Goal: Transaction & Acquisition: Purchase product/service

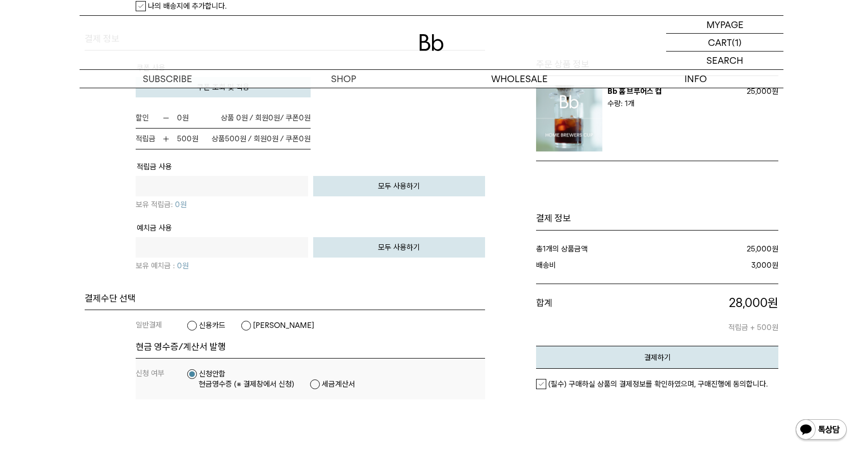
scroll to position [663, 0]
click at [208, 323] on label "신용카드" at bounding box center [206, 325] width 39 height 10
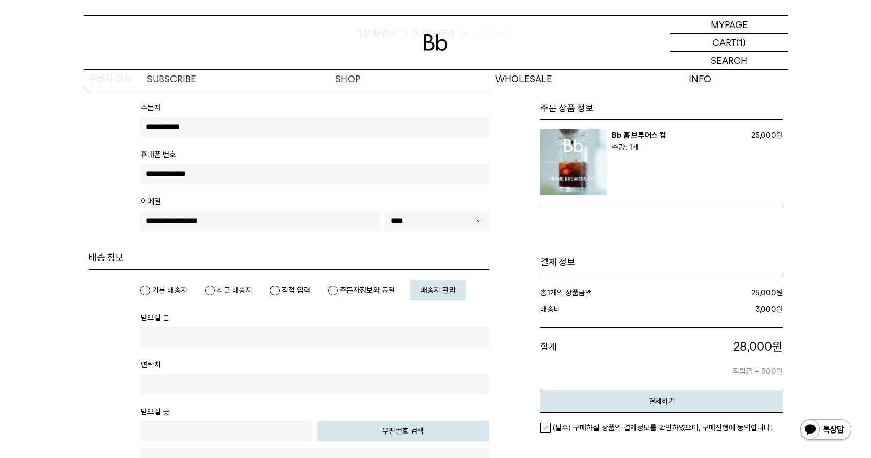
scroll to position [51, 0]
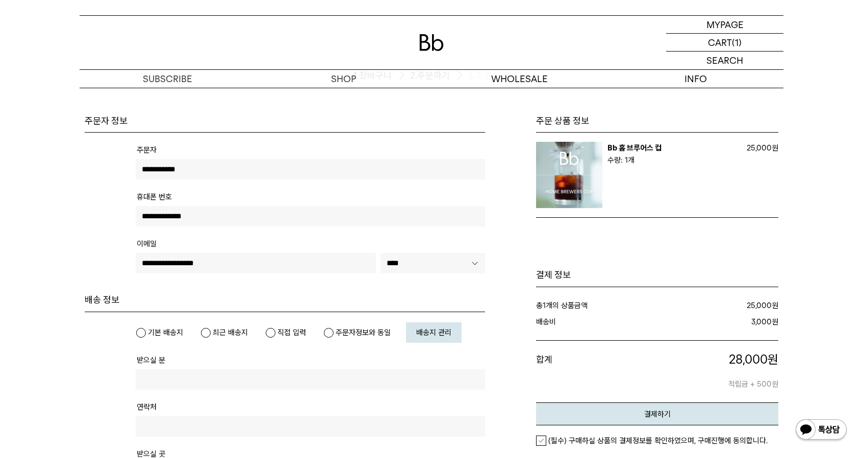
click at [453, 335] on link "배송지 관리" at bounding box center [434, 332] width 56 height 20
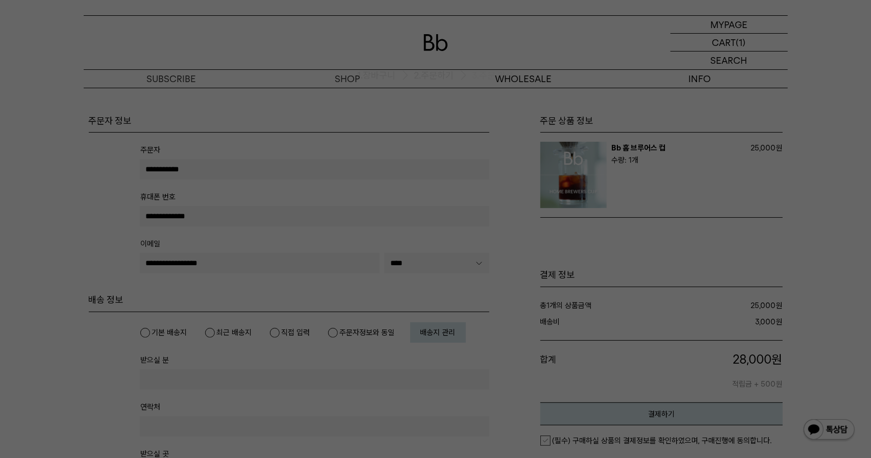
click at [449, 217] on div at bounding box center [435, 229] width 871 height 458
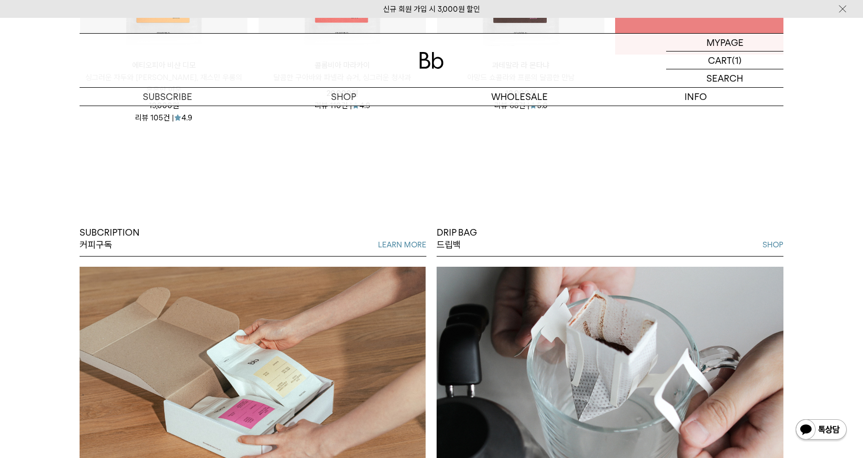
scroll to position [816, 0]
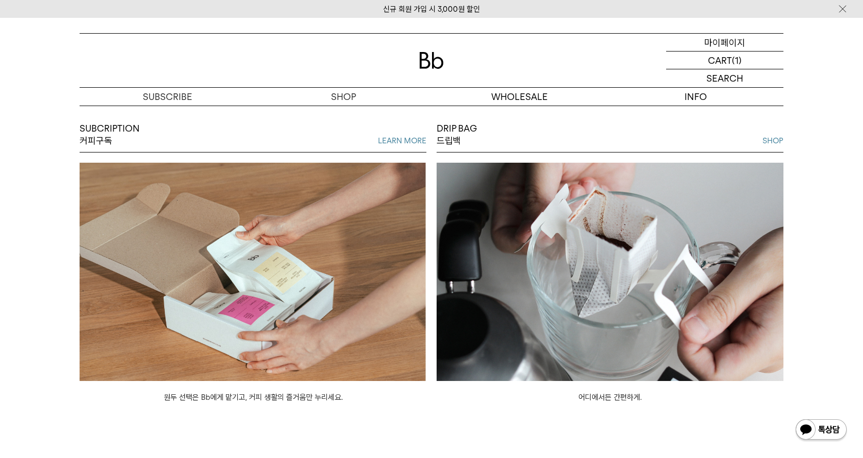
click at [733, 39] on p "마이페이지" at bounding box center [725, 42] width 41 height 17
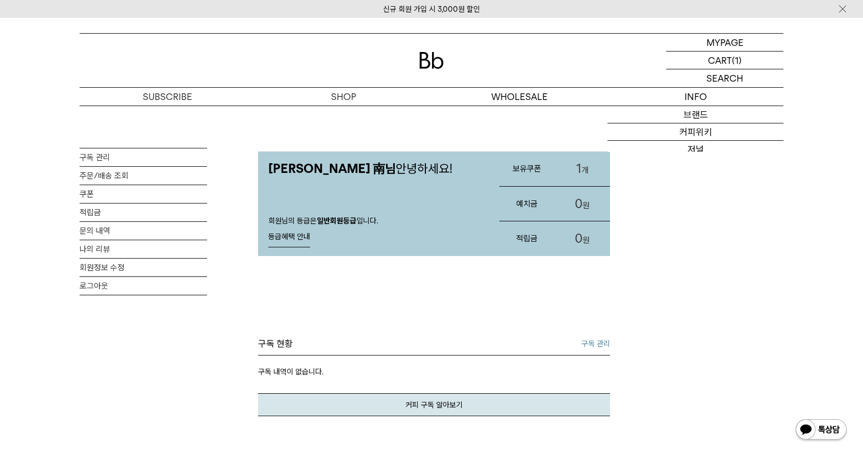
click at [581, 175] on link "1 개" at bounding box center [582, 169] width 55 height 35
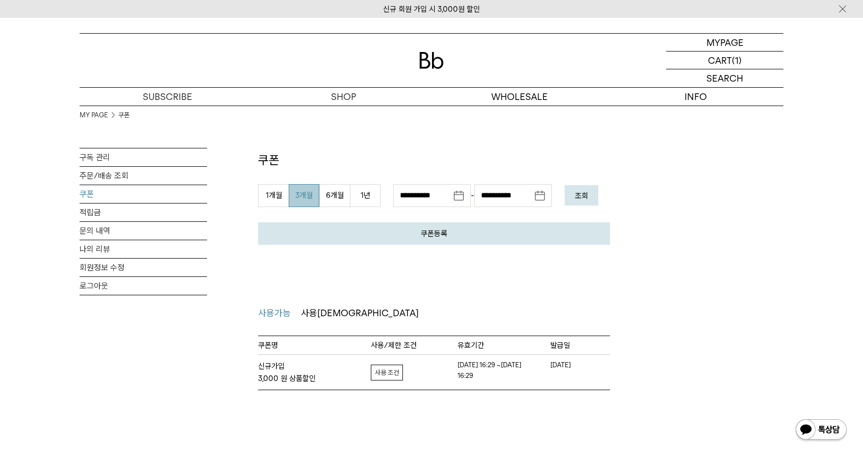
click at [383, 377] on link "자세히보기" at bounding box center [387, 373] width 32 height 16
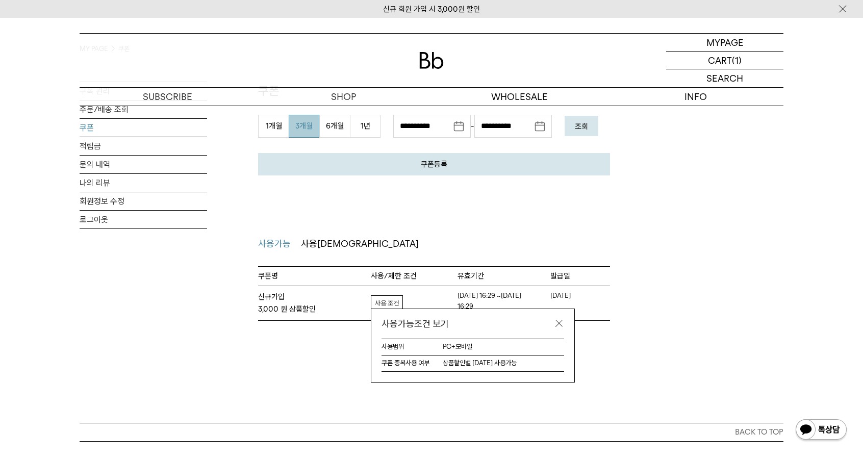
scroll to position [102, 0]
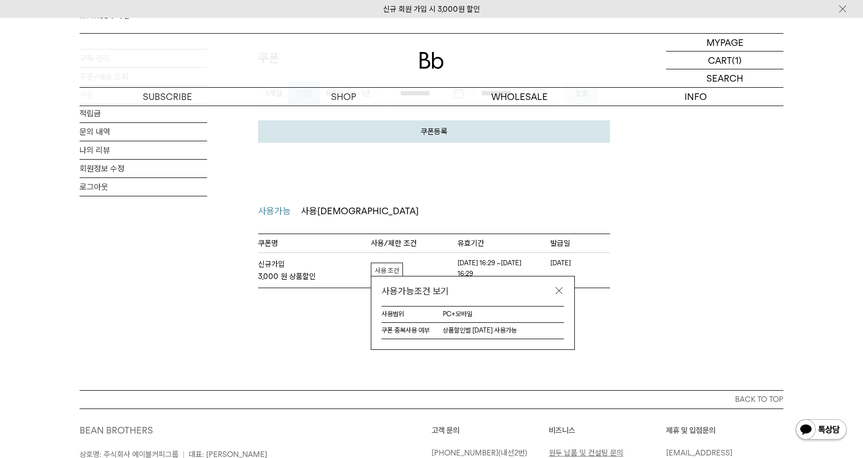
click at [560, 290] on link at bounding box center [559, 291] width 10 height 10
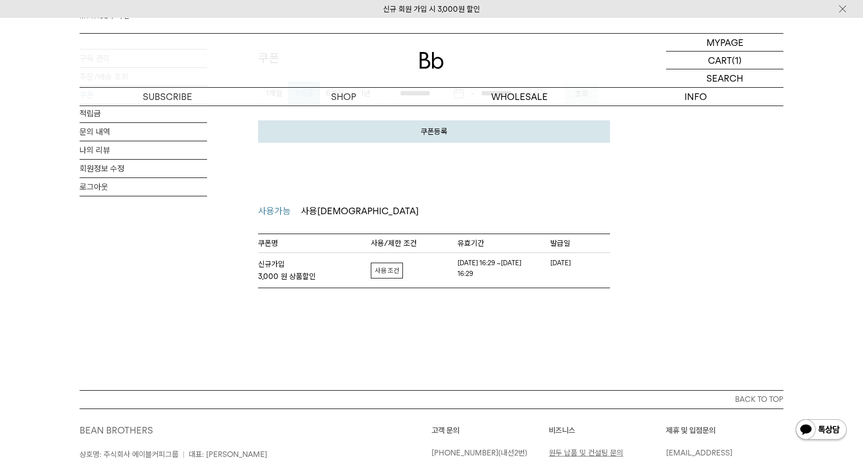
click at [657, 248] on div "MY PAGE 쿠폰 구독 관리 주문/배송 조회 쿠폰 적립금 문의 내역 나의 리뷰 회원정보 수정 로그아웃 쿠폰 쿠폰등록 발급 받으신 쿠폰 인증 …" at bounding box center [432, 146] width 704 height 285
click at [718, 57] on p "장바구니" at bounding box center [720, 60] width 33 height 17
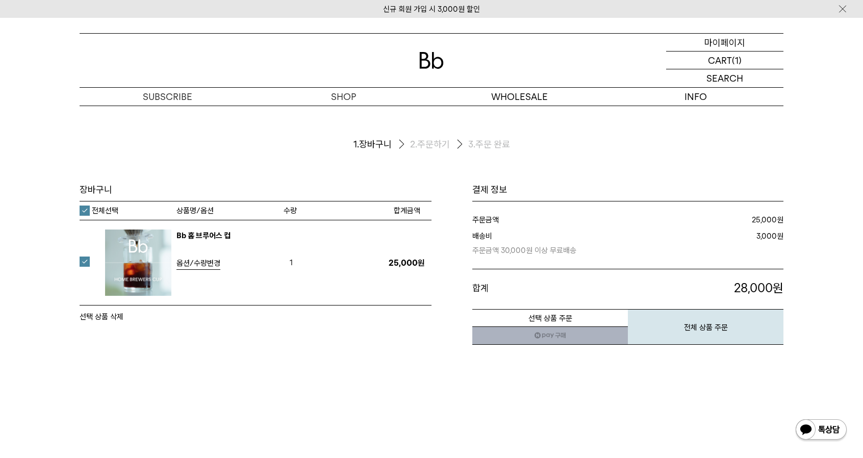
click at [725, 41] on p "마이페이지" at bounding box center [725, 42] width 41 height 17
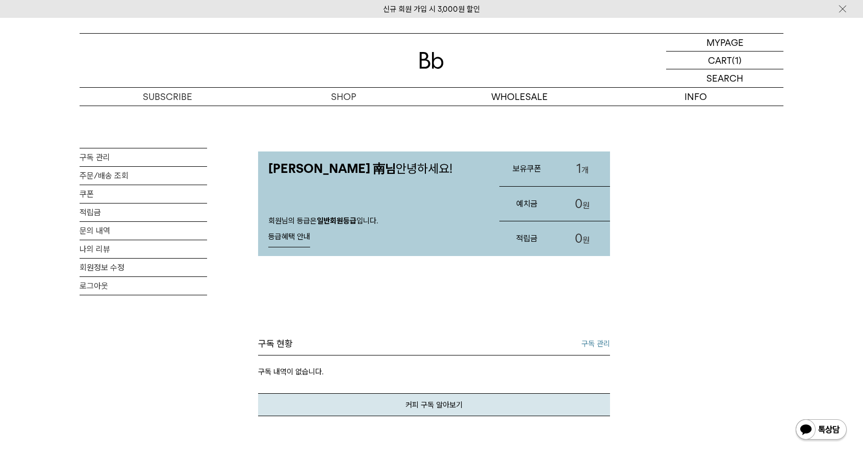
click at [536, 164] on h3 "보유쿠폰" at bounding box center [526, 168] width 55 height 27
click at [530, 167] on h3 "보유쿠폰" at bounding box center [526, 168] width 55 height 27
click at [584, 163] on link "1 개" at bounding box center [582, 169] width 55 height 35
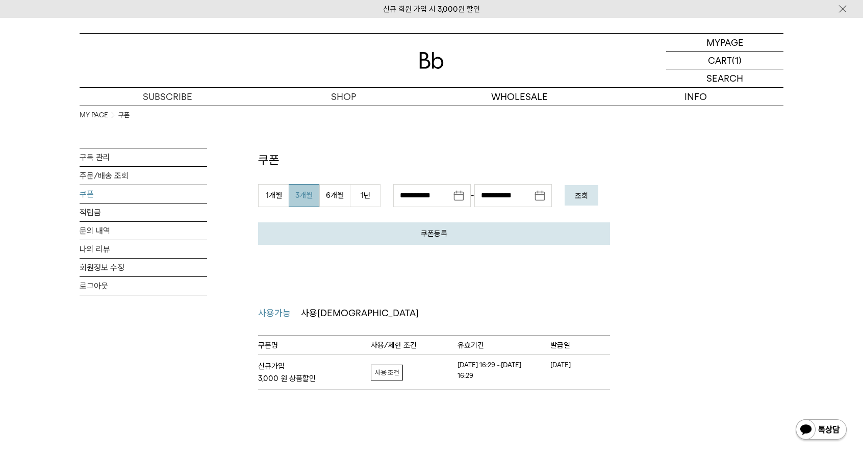
click at [470, 238] on link "쿠폰등록" at bounding box center [434, 233] width 352 height 22
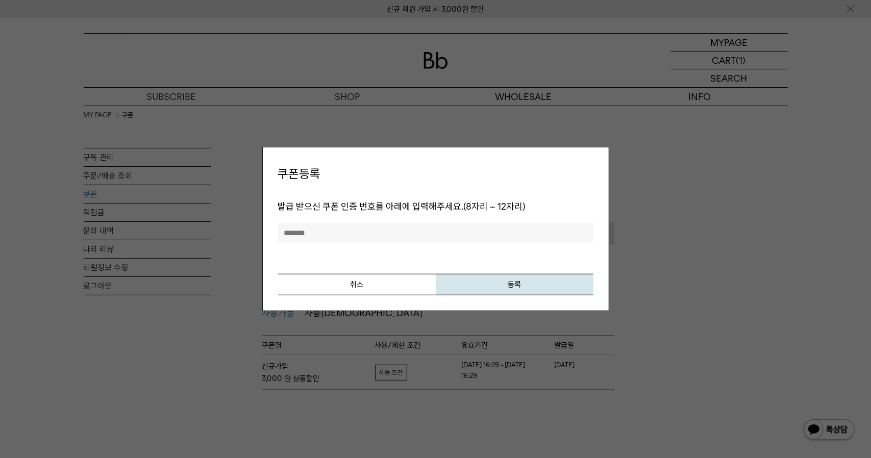
click at [493, 249] on div "발급 받으신 쿠폰 인증 번호를 아래에 입력해주세요. (8자리 ~ 12자리) 취소 등록" at bounding box center [435, 240] width 315 height 110
click at [420, 228] on input "text" at bounding box center [435, 233] width 315 height 20
click at [419, 223] on input "text" at bounding box center [435, 233] width 315 height 20
click at [511, 294] on button "등록" at bounding box center [515, 284] width 158 height 21
click at [356, 292] on button "취소" at bounding box center [357, 284] width 158 height 21
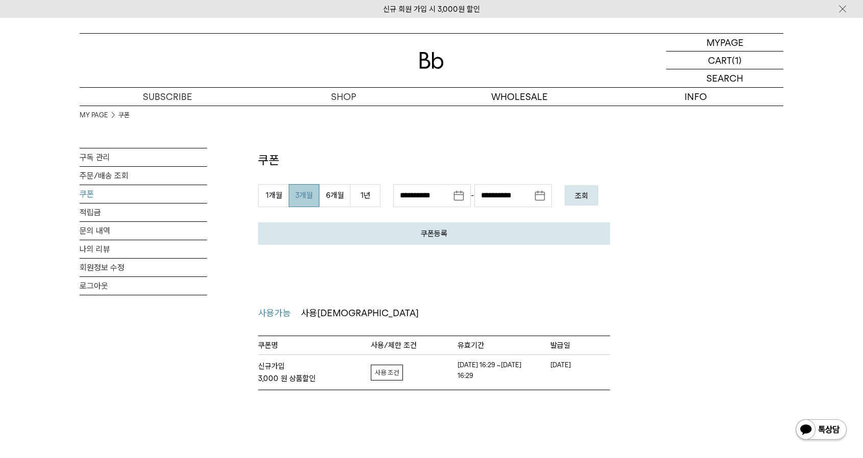
click at [345, 329] on div "사용가능 사용불가 사용 가능한 쿠폰 1 쿠폰명 혜택 사용/제한 조건 발급일" at bounding box center [434, 348] width 352 height 85
click at [339, 382] on strong "신규가입 3,000 원 상품할인" at bounding box center [314, 372] width 113 height 24
click at [350, 308] on ul "사용가능 사용불가" at bounding box center [434, 313] width 352 height 15
click at [607, 265] on div "쿠폰 쿠폰등록 발급 받으신 쿠폰 인증 번호를 아래에 입력해주세요. (8자리 ~ 12자리) 취소 등록 1개월 3개월 1년 1" at bounding box center [434, 271] width 352 height 239
click at [314, 310] on span "사용불가" at bounding box center [360, 313] width 118 height 11
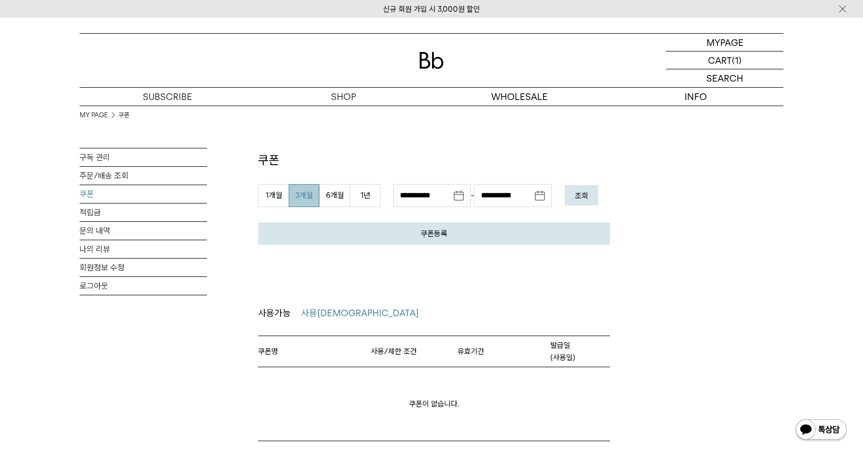
drag, startPoint x: 0, startPoint y: 0, endPoint x: 276, endPoint y: 311, distance: 415.6
click at [276, 311] on span "사용가능" at bounding box center [274, 313] width 33 height 11
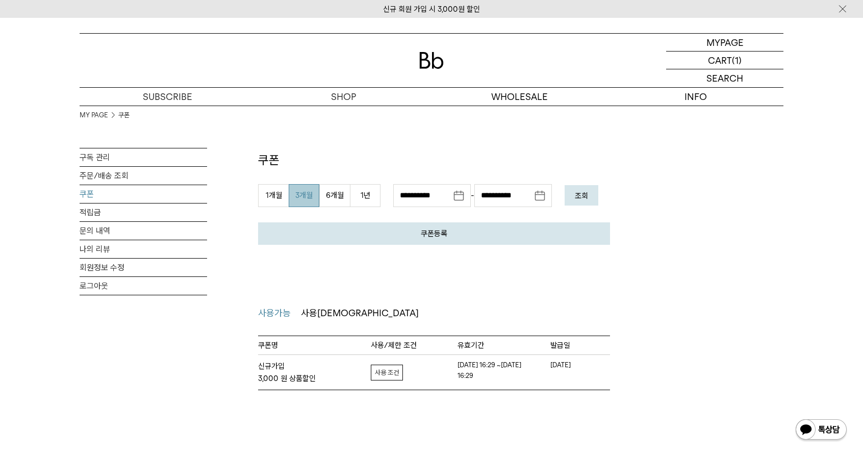
click at [390, 367] on link "자세히보기" at bounding box center [387, 373] width 32 height 16
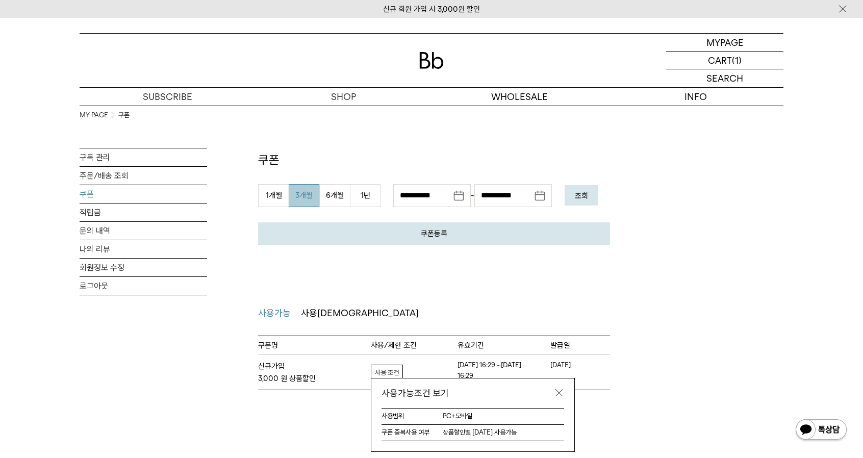
click at [281, 315] on span "사용가능" at bounding box center [274, 313] width 33 height 15
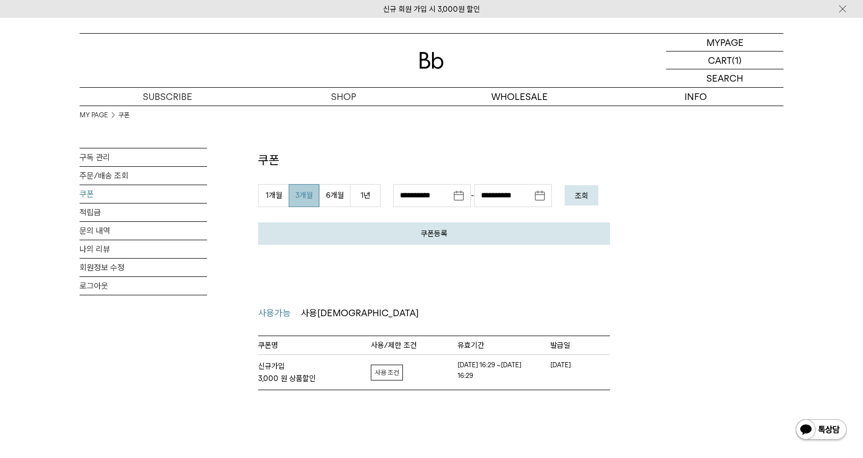
click at [598, 196] on button "조회" at bounding box center [582, 195] width 34 height 20
click at [723, 223] on div "MY PAGE 쿠폰 구독 관리 주문/배송 조회 쿠폰 적립금 문의 내역 나의 리뷰 회원정보 수정 로그아웃 쿠폰 쿠폰등록 발급 받으신 쿠폰 인증 …" at bounding box center [432, 248] width 704 height 285
click at [723, 65] on p "장바구니" at bounding box center [720, 60] width 33 height 17
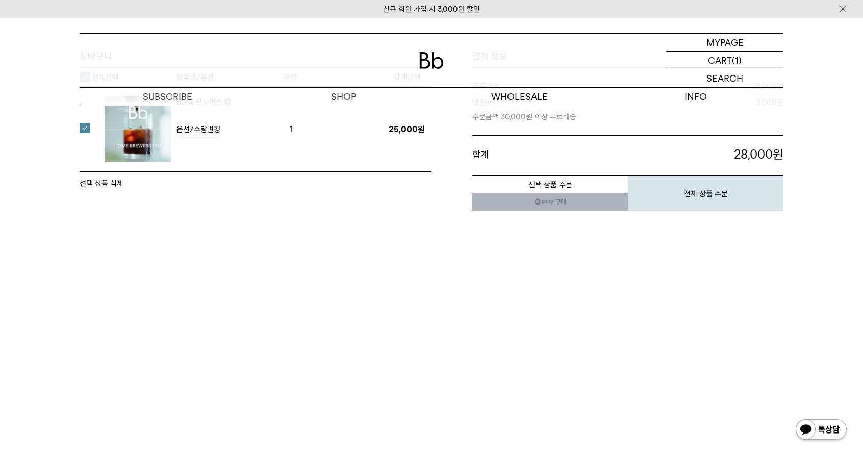
scroll to position [112, 0]
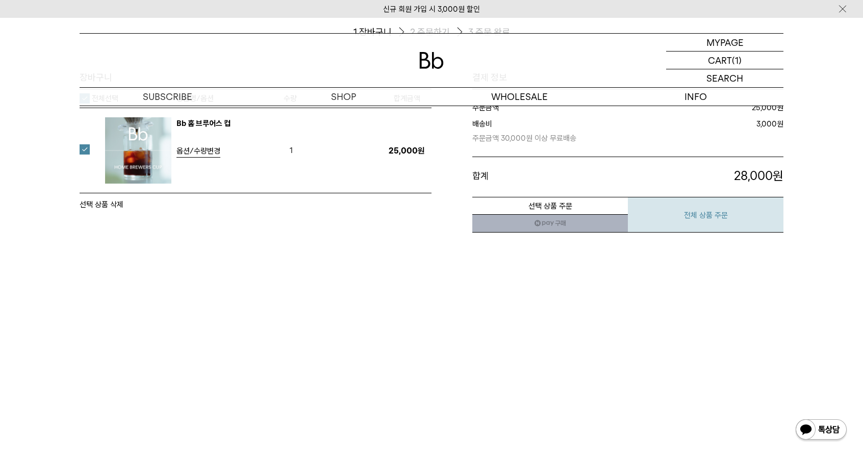
click at [727, 213] on button "전체 상품 주문" at bounding box center [706, 215] width 156 height 36
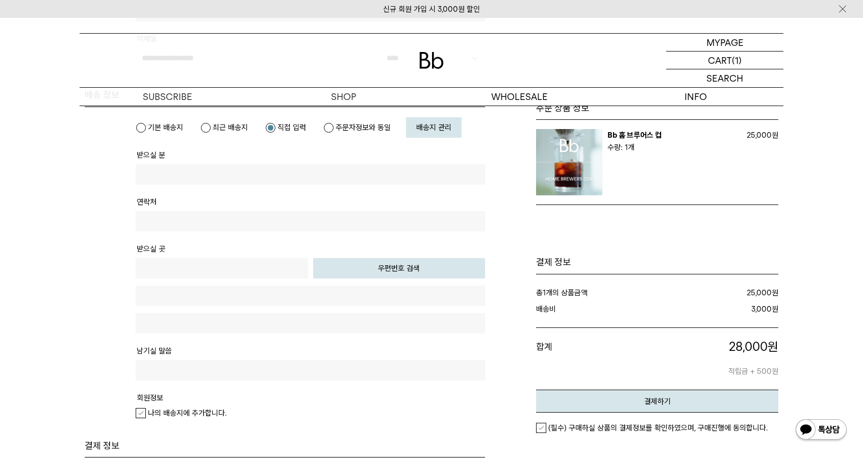
scroll to position [255, 0]
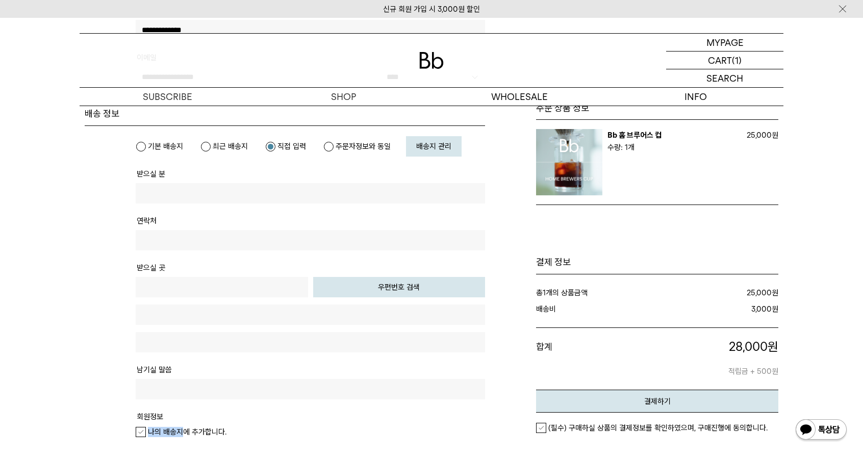
click at [184, 427] on label "나의 배송지에 추가합니다." at bounding box center [181, 432] width 91 height 10
click at [183, 433] on em "나의 배송지에 추가합니다." at bounding box center [187, 432] width 79 height 9
click at [421, 152] on link "배송지 관리" at bounding box center [434, 146] width 56 height 20
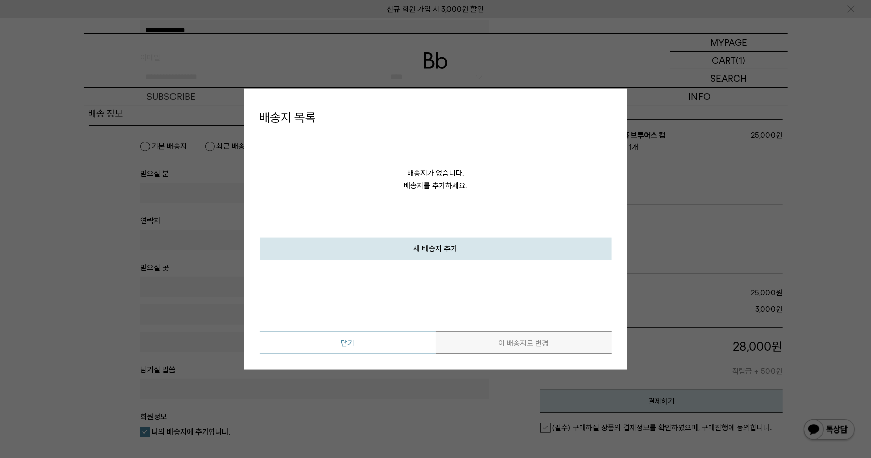
click at [390, 346] on link "닫기" at bounding box center [348, 342] width 176 height 23
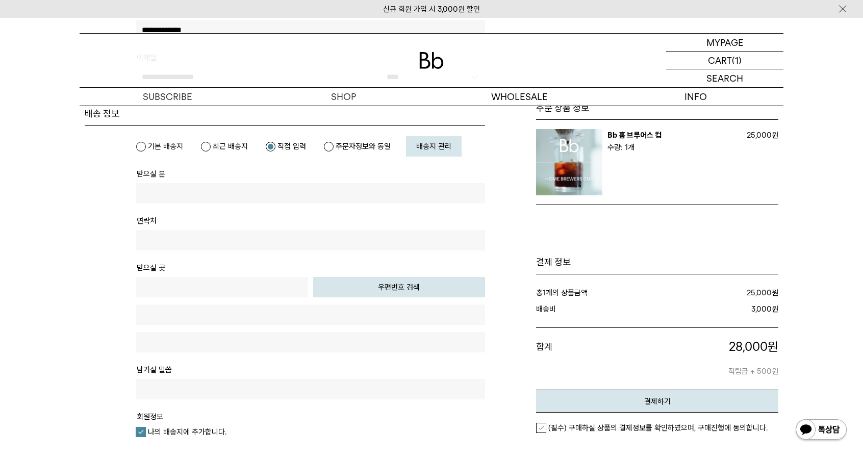
click at [414, 287] on button "우편번호 검색" at bounding box center [399, 287] width 172 height 20
type input "*****"
type input "**********"
click at [343, 146] on label "주문자정보와 동일" at bounding box center [356, 146] width 67 height 10
type input "**********"
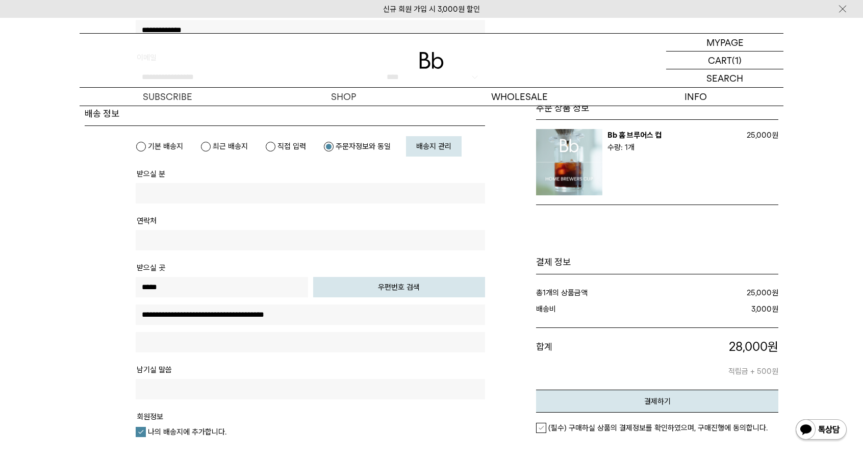
type input "**********"
click at [244, 261] on tr "받으실 곳 우편번호 검색" at bounding box center [310, 312] width 349 height 102
click at [229, 285] on input "text" at bounding box center [222, 287] width 172 height 20
click at [366, 276] on tr "받으실 곳 우편번호 검색" at bounding box center [310, 312] width 349 height 102
click at [362, 284] on button "우편번호 검색" at bounding box center [399, 287] width 172 height 20
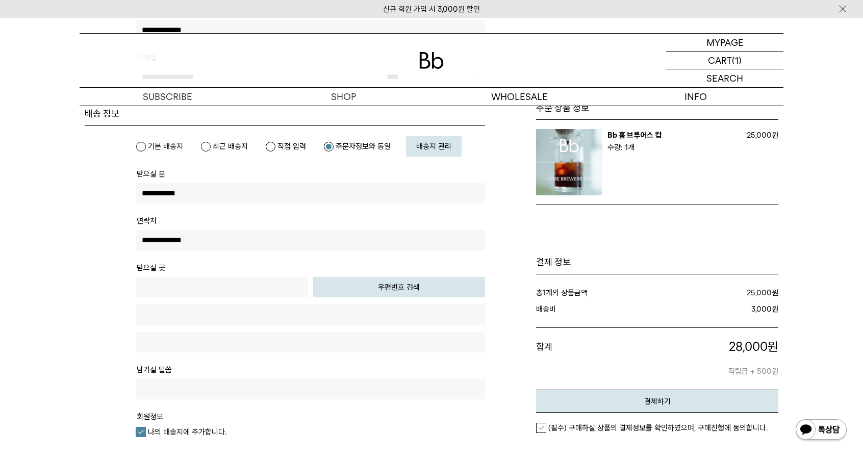
type input "*****"
type input "**********"
click at [290, 341] on input "text" at bounding box center [310, 342] width 349 height 20
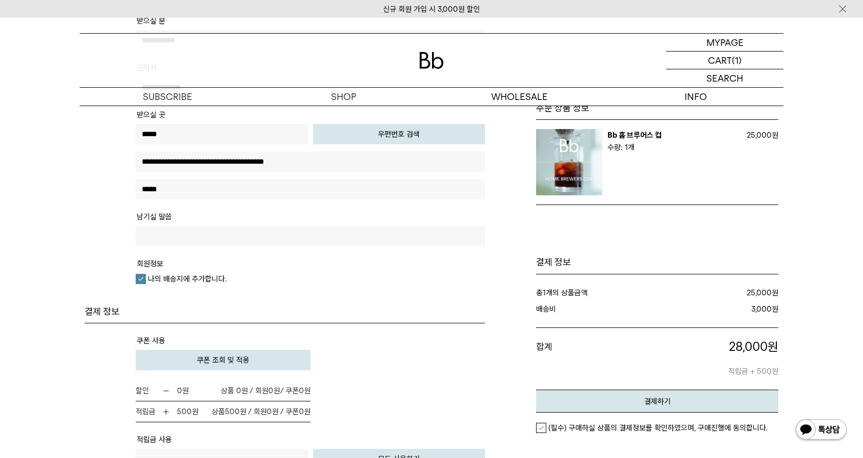
scroll to position [561, 0]
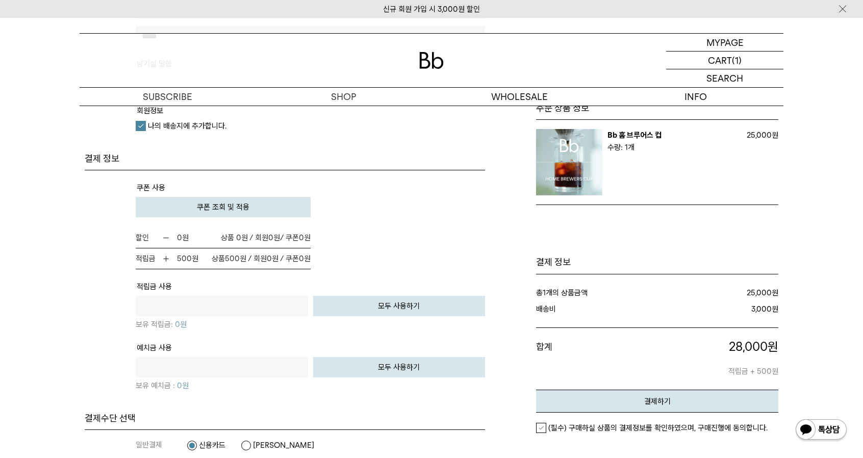
type input "*****"
click at [483, 261] on td "할인 0 원 0원 / 쿠폰 0" at bounding box center [310, 249] width 349 height 42
click at [236, 206] on span "쿠폰 조회 및 적용" at bounding box center [223, 207] width 53 height 9
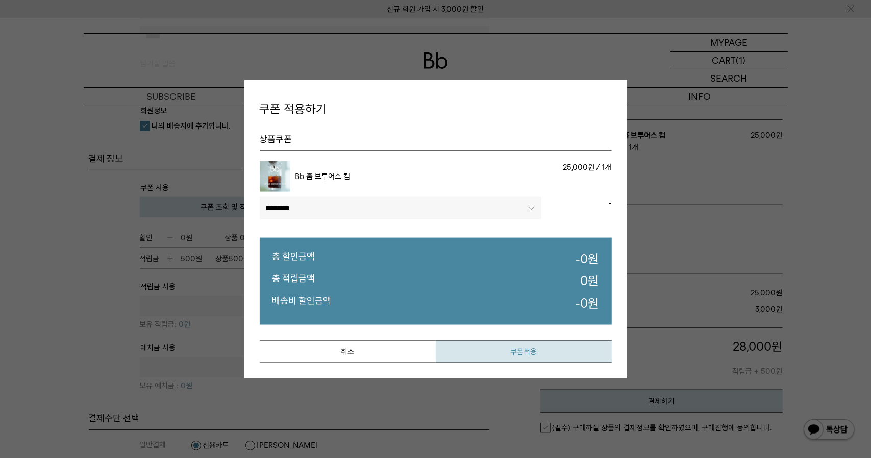
click at [516, 346] on button "쿠폰적용" at bounding box center [524, 351] width 176 height 23
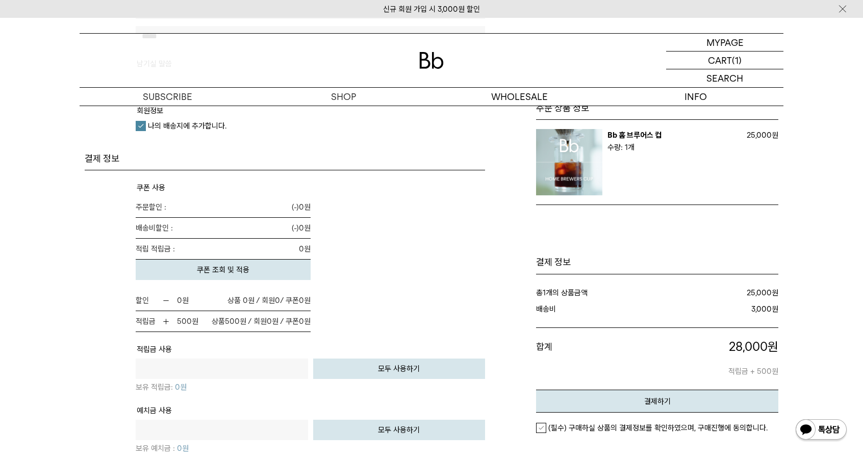
click at [386, 277] on td "주문할인 : (-) 0 원 (-) 0 원 0 원" at bounding box center [310, 238] width 349 height 83
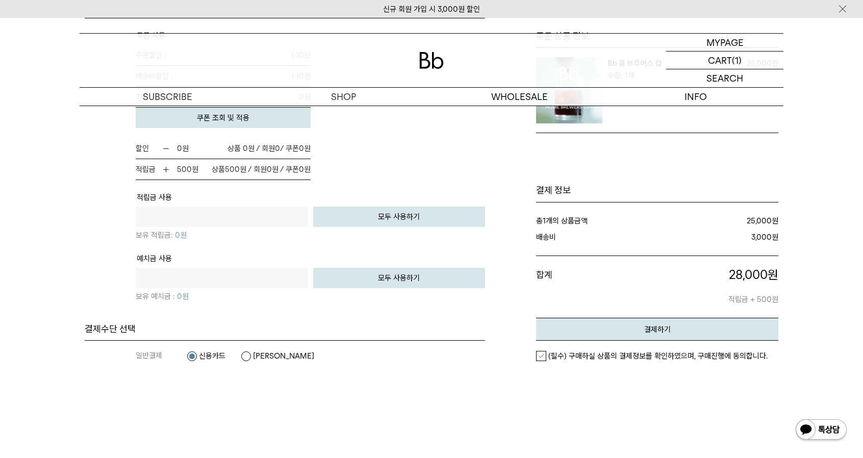
scroll to position [714, 0]
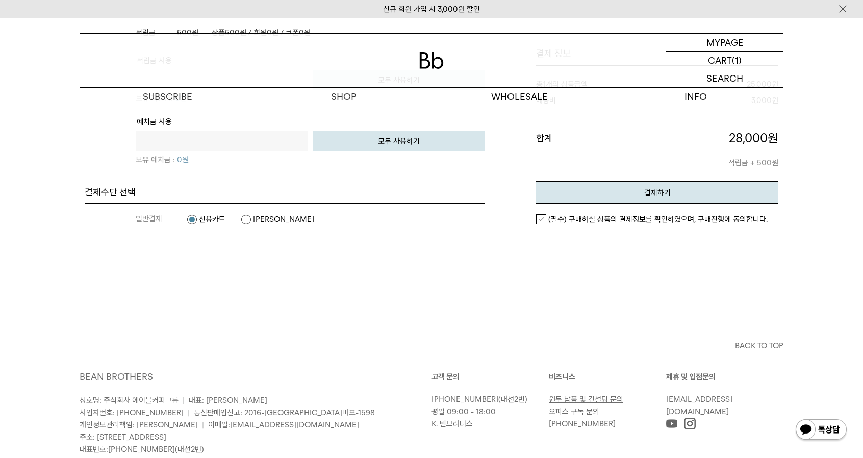
scroll to position [867, 0]
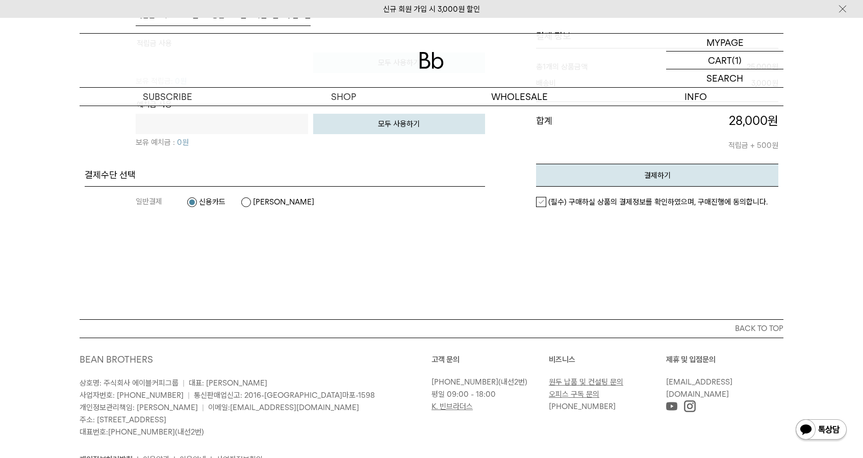
click at [545, 202] on label "(필수) 구매하실 상품의 결제정보를 확인하였으며, 구매진행에 동의합니다." at bounding box center [652, 202] width 232 height 10
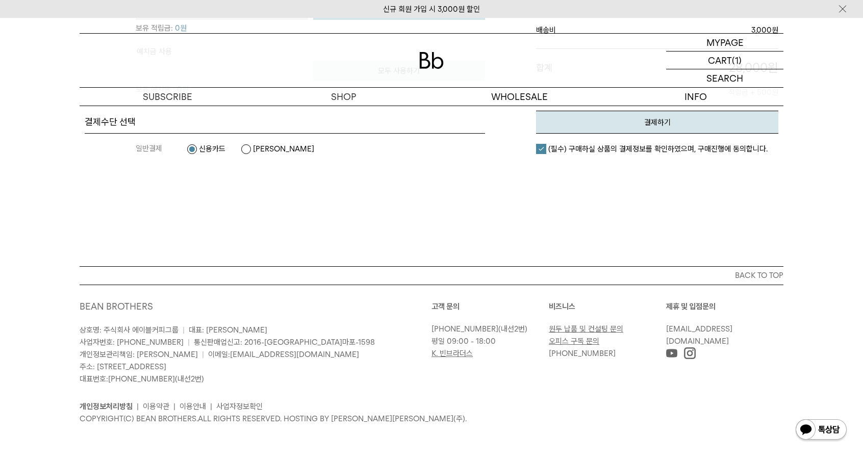
scroll to position [921, 0]
click at [669, 126] on button "결제하기" at bounding box center [657, 121] width 242 height 23
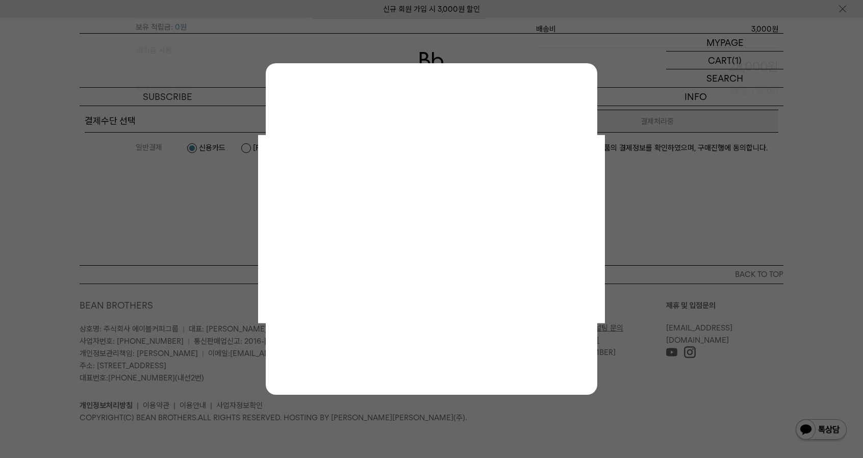
scroll to position [0, 0]
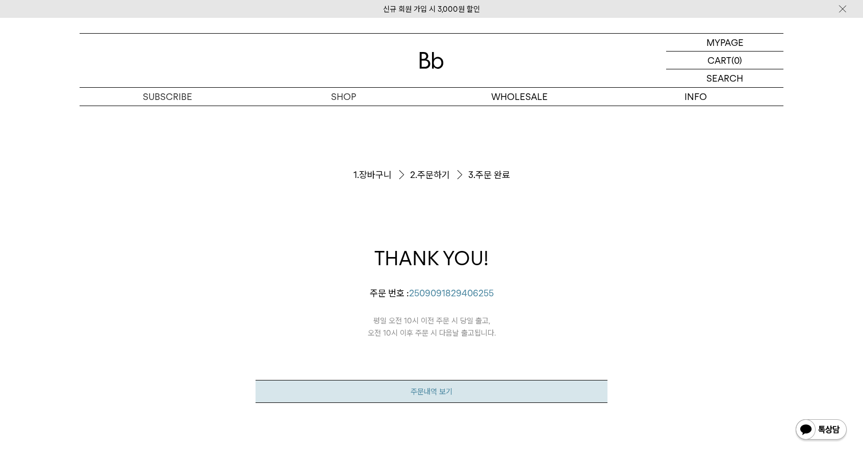
click at [487, 395] on link "주문내역 보기" at bounding box center [432, 391] width 352 height 23
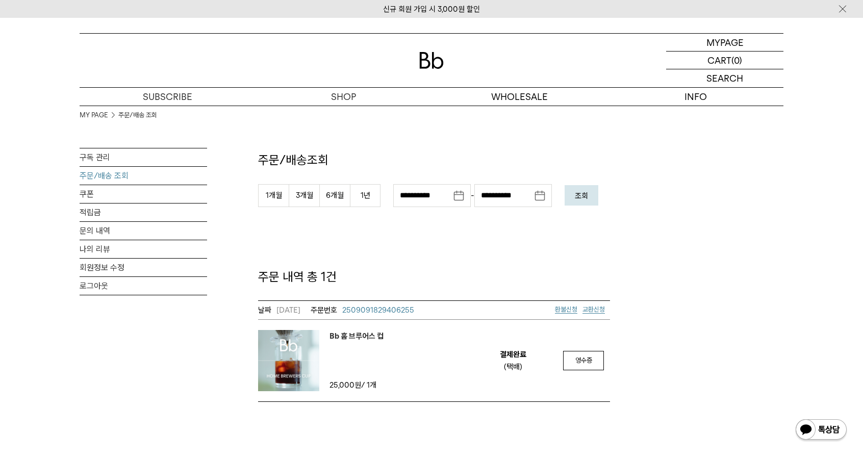
click at [349, 336] on em "Bb 홈 브루어스 컵" at bounding box center [357, 336] width 54 height 12
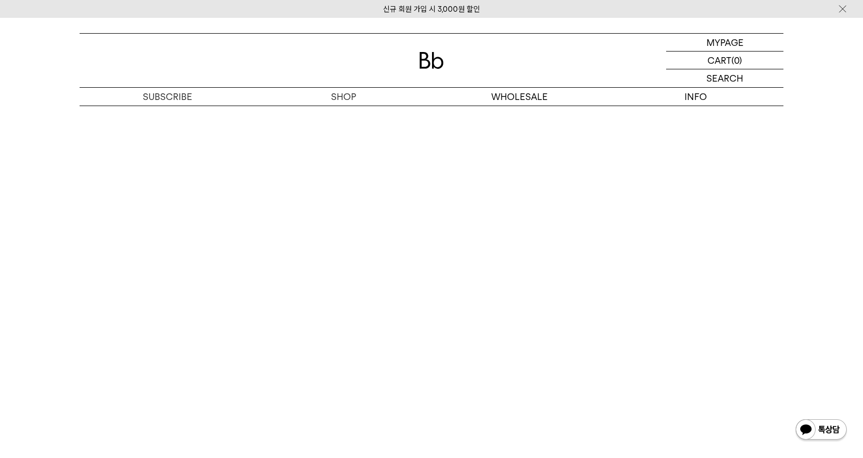
scroll to position [6735, 0]
